Goal: Find specific page/section: Find specific page/section

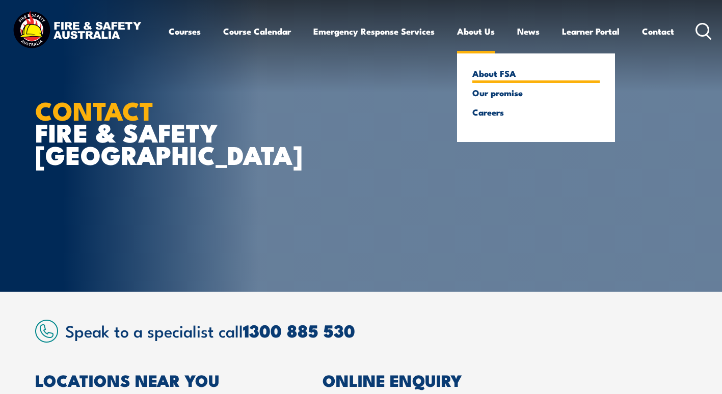
click at [487, 72] on link "About FSA" at bounding box center [535, 73] width 127 height 9
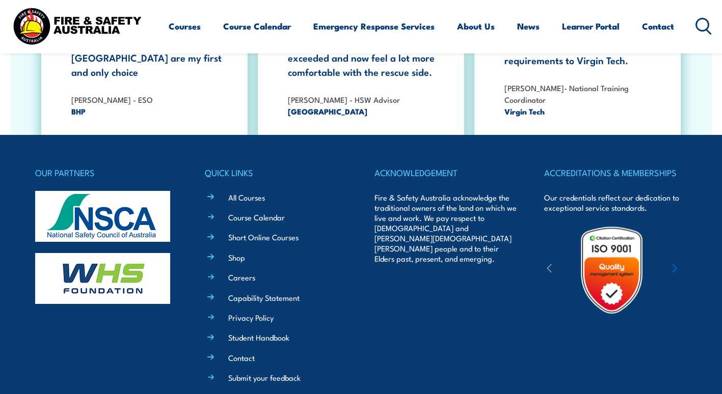
scroll to position [3395, 0]
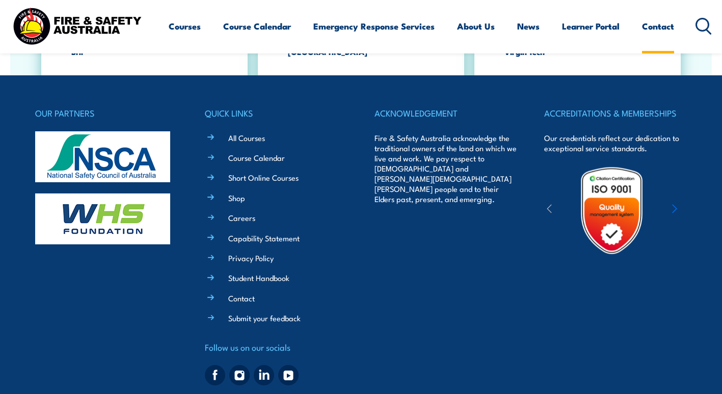
click at [663, 26] on link "Contact" at bounding box center [658, 26] width 32 height 27
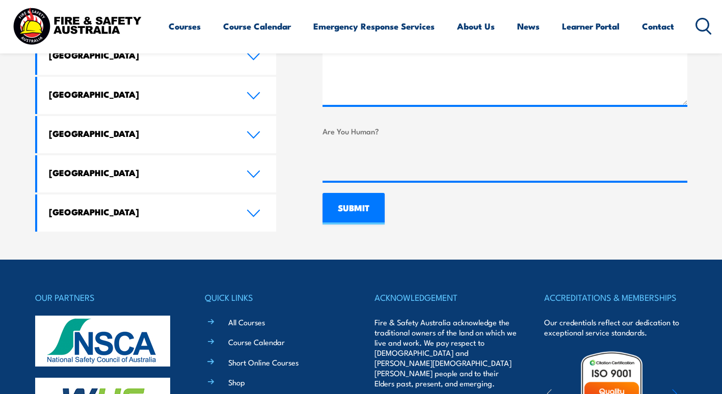
scroll to position [475, 0]
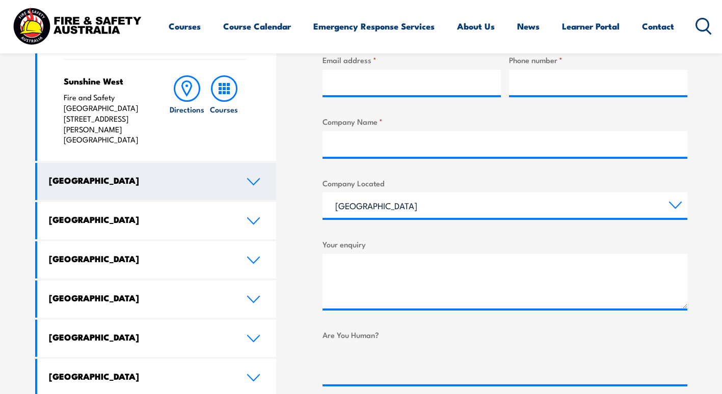
click at [255, 178] on icon at bounding box center [254, 182] width 14 height 8
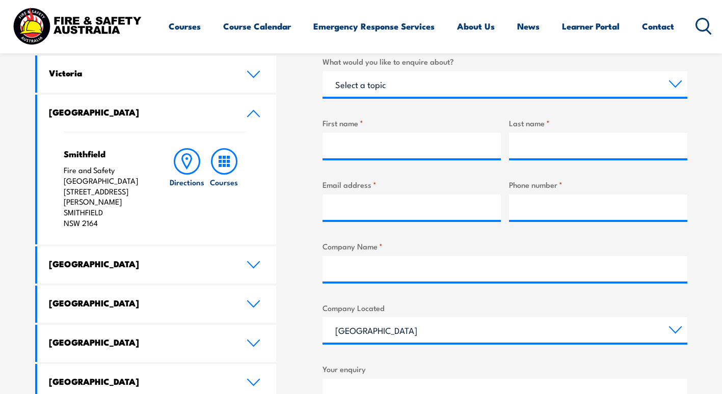
scroll to position [322, 0]
